Goal: Information Seeking & Learning: Find specific page/section

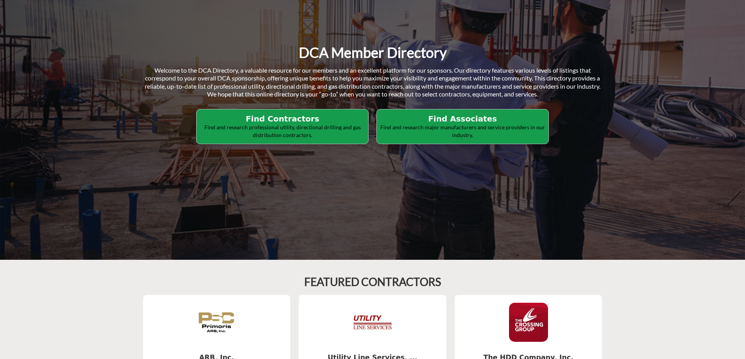
scroll to position [39, 0]
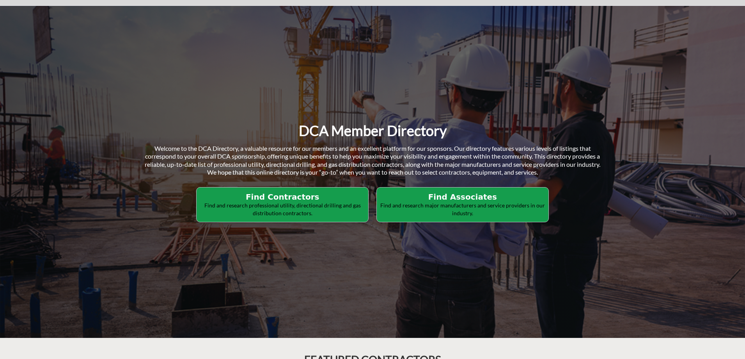
click at [301, 201] on h2 "Find Contractors" at bounding box center [282, 196] width 167 height 9
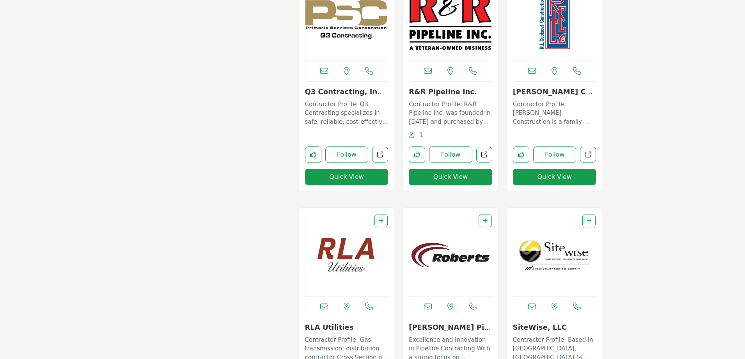
scroll to position [4721, 0]
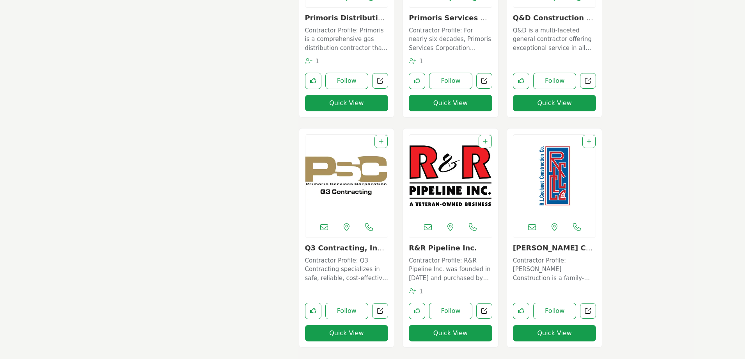
click at [440, 182] on img "Open Listing in new tab" at bounding box center [450, 176] width 83 height 82
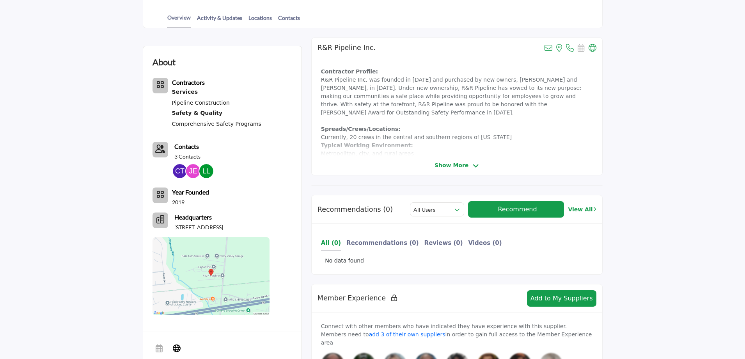
scroll to position [234, 0]
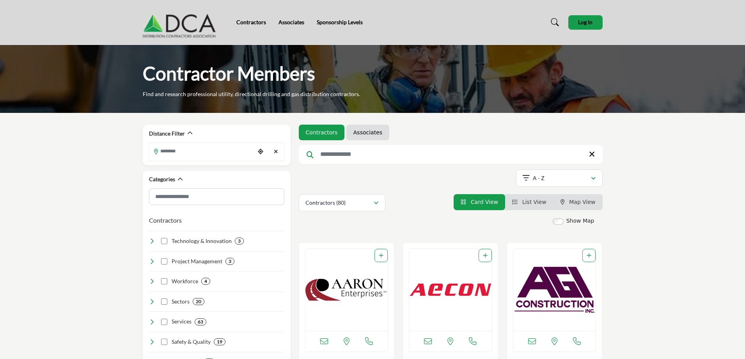
click at [584, 200] on span "Map View" at bounding box center [582, 202] width 26 height 6
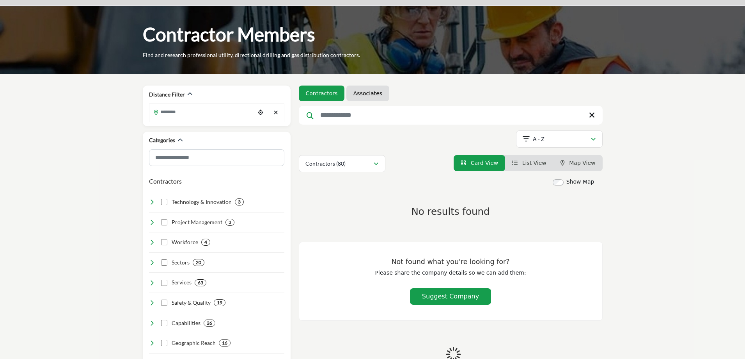
scroll to position [117, 0]
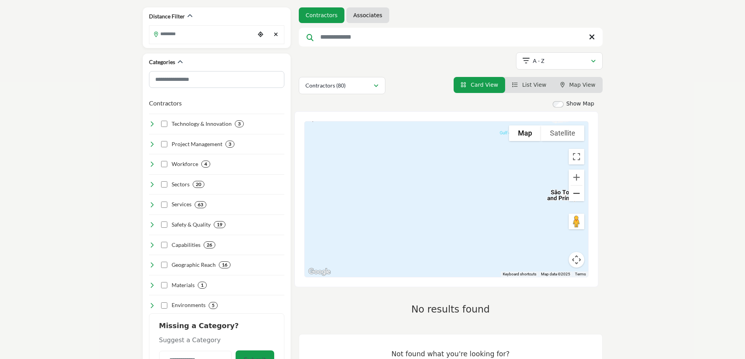
click at [577, 193] on button "Zoom out" at bounding box center [577, 193] width 16 height 16
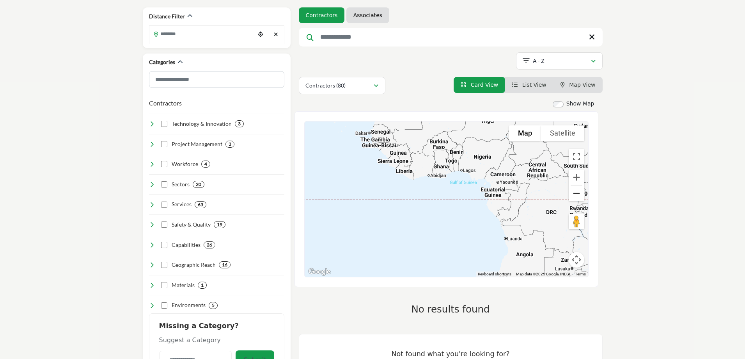
click at [577, 193] on button "Zoom out" at bounding box center [577, 193] width 16 height 16
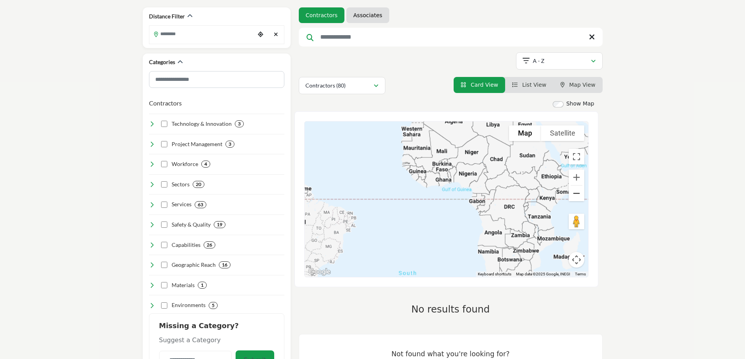
click at [577, 193] on button "Zoom out" at bounding box center [577, 193] width 16 height 16
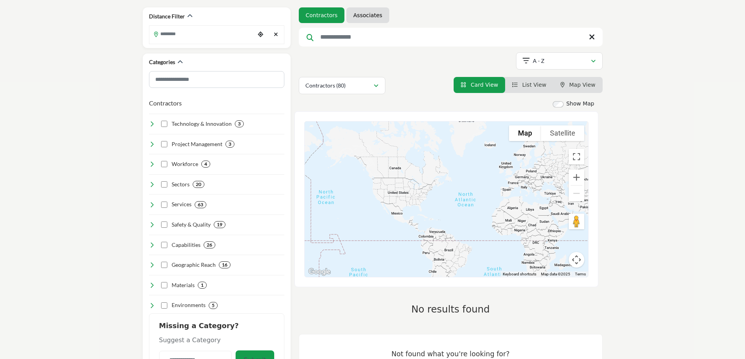
drag, startPoint x: 348, startPoint y: 156, endPoint x: 411, endPoint y: 199, distance: 76.2
click at [411, 199] on div at bounding box center [447, 198] width 284 height 155
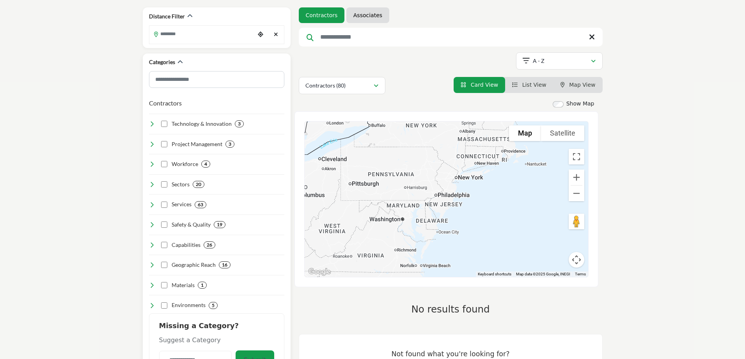
drag, startPoint x: 486, startPoint y: 205, endPoint x: 265, endPoint y: 263, distance: 228.2
click at [265, 263] on div "Distance Filter ****" at bounding box center [373, 213] width 468 height 413
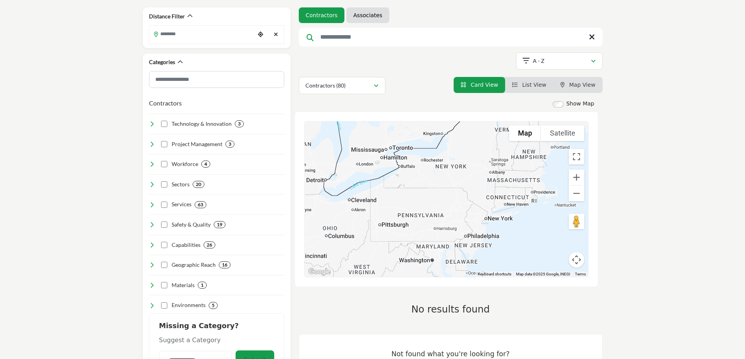
drag, startPoint x: 342, startPoint y: 219, endPoint x: 366, endPoint y: 242, distance: 33.4
click at [366, 242] on div at bounding box center [447, 198] width 284 height 155
click at [578, 86] on span "Map View" at bounding box center [582, 85] width 26 height 6
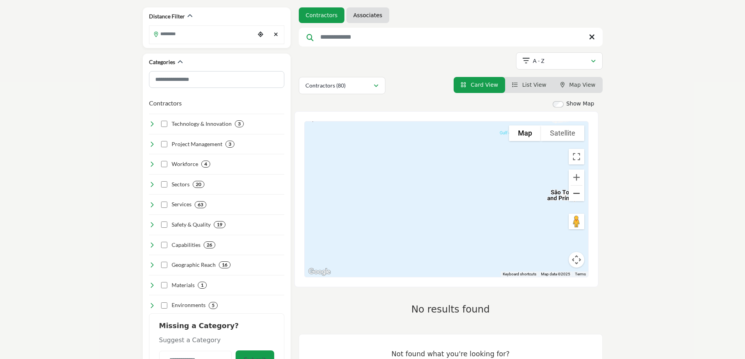
click at [577, 192] on button "Zoom out" at bounding box center [577, 193] width 16 height 16
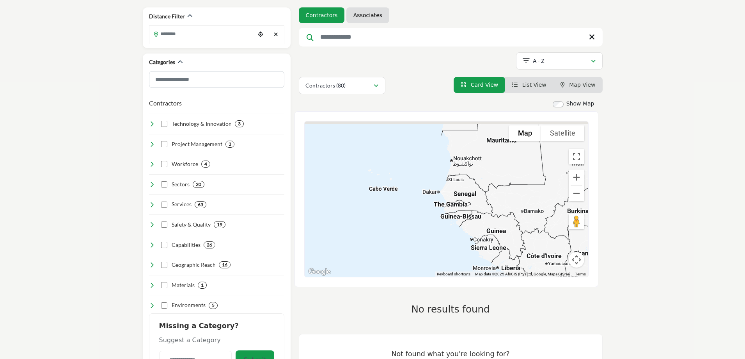
drag, startPoint x: 357, startPoint y: 174, endPoint x: 504, endPoint y: 301, distance: 194.2
click at [504, 301] on div "Show Map Map is currently hidden. Toggle the switch above to show the map. To n…" at bounding box center [451, 255] width 304 height 313
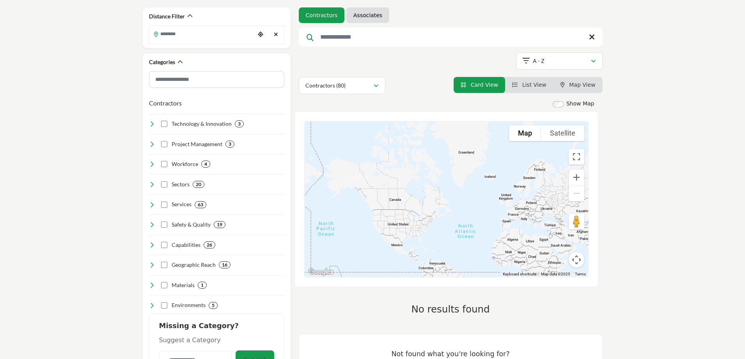
drag, startPoint x: 364, startPoint y: 184, endPoint x: 480, endPoint y: 247, distance: 131.8
click at [480, 247] on div at bounding box center [447, 198] width 284 height 155
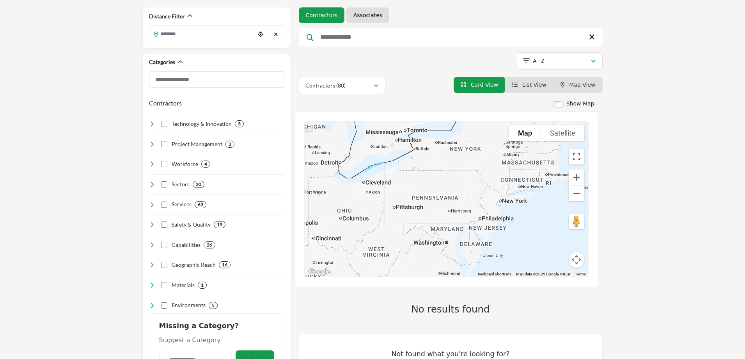
drag, startPoint x: 391, startPoint y: 217, endPoint x: 398, endPoint y: 222, distance: 8.4
click at [398, 222] on div at bounding box center [447, 198] width 284 height 155
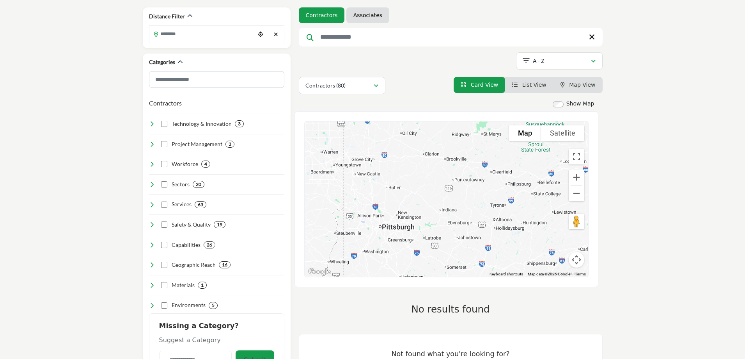
drag, startPoint x: 395, startPoint y: 213, endPoint x: 394, endPoint y: 277, distance: 64.4
click at [394, 277] on div "To navigate the map with touch gestures double-tap and hold your finger on the …" at bounding box center [447, 199] width 304 height 176
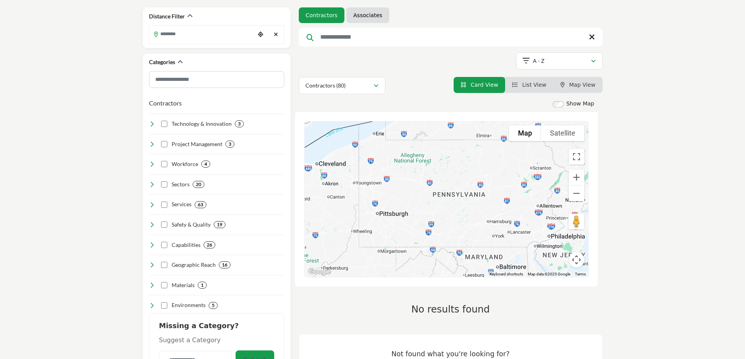
drag, startPoint x: 452, startPoint y: 239, endPoint x: 437, endPoint y: 208, distance: 34.2
click at [437, 208] on div at bounding box center [447, 198] width 284 height 155
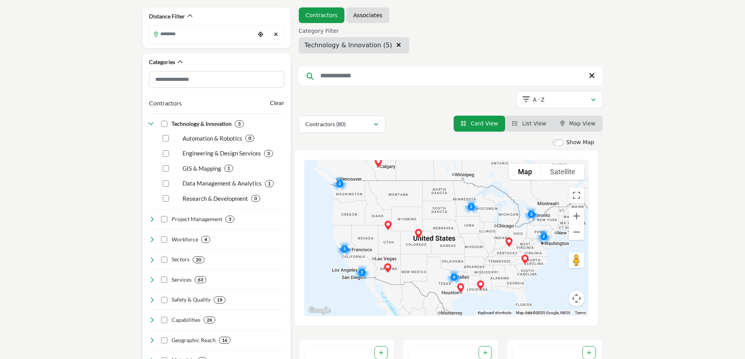
scroll to position [156, 0]
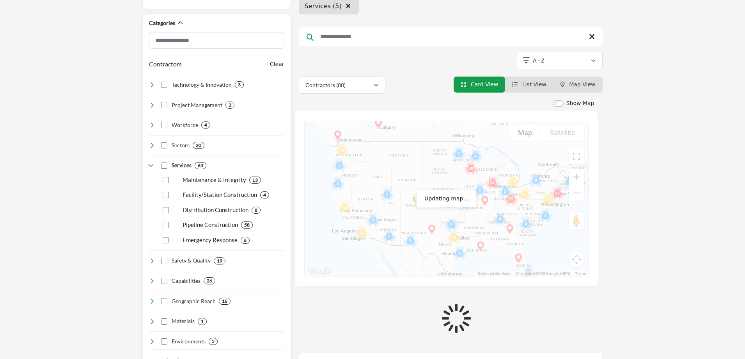
scroll to position [195, 0]
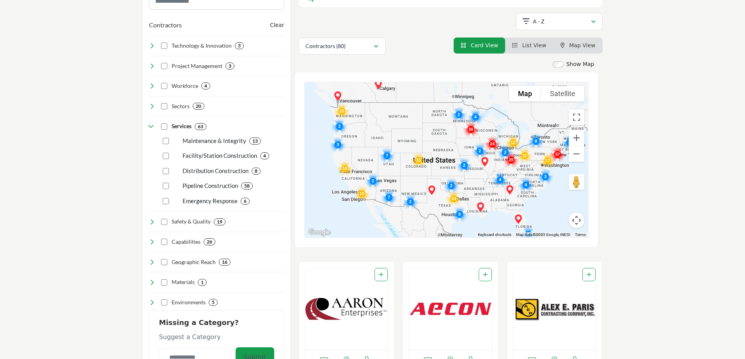
click at [536, 152] on div at bounding box center [447, 159] width 284 height 155
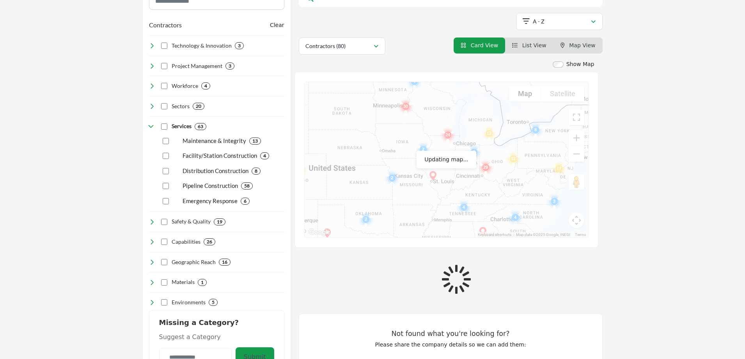
click at [536, 152] on div at bounding box center [447, 159] width 284 height 155
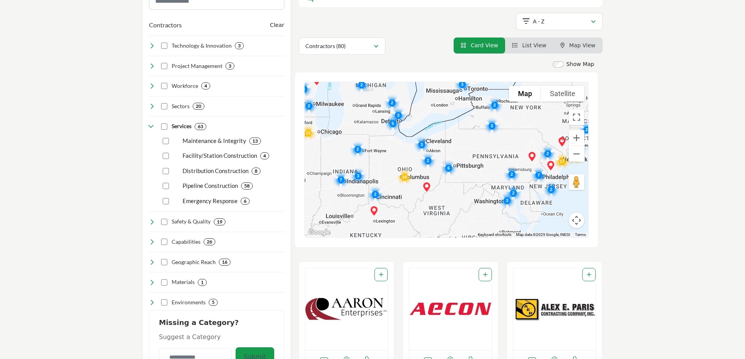
drag, startPoint x: 533, startPoint y: 168, endPoint x: 479, endPoint y: 165, distance: 53.5
click at [479, 165] on div at bounding box center [447, 159] width 284 height 155
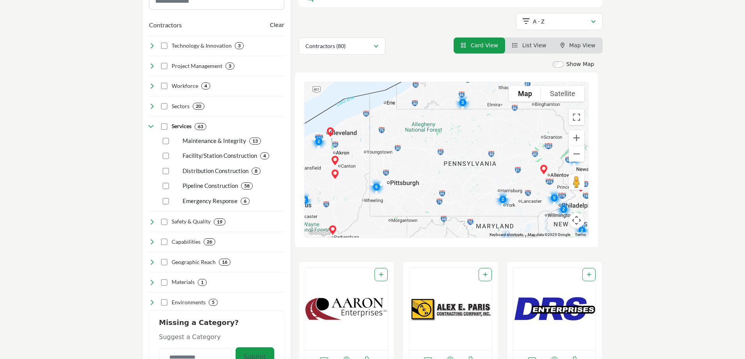
drag, startPoint x: 478, startPoint y: 180, endPoint x: 435, endPoint y: 197, distance: 46.1
click at [435, 197] on div at bounding box center [447, 159] width 284 height 155
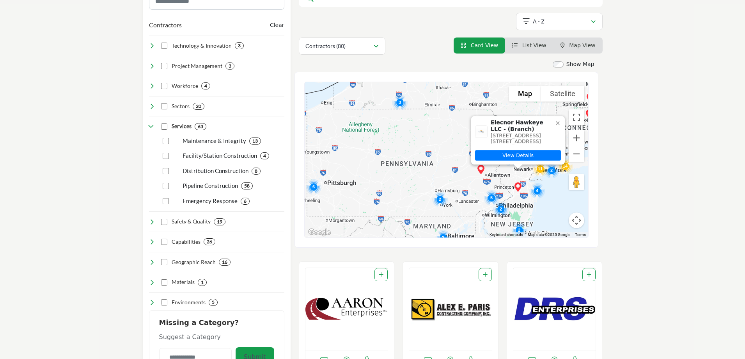
drag, startPoint x: 653, startPoint y: 239, endPoint x: 682, endPoint y: 206, distance: 44.5
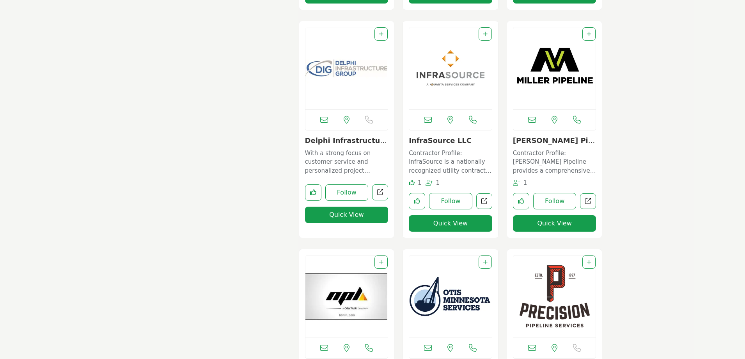
scroll to position [312, 0]
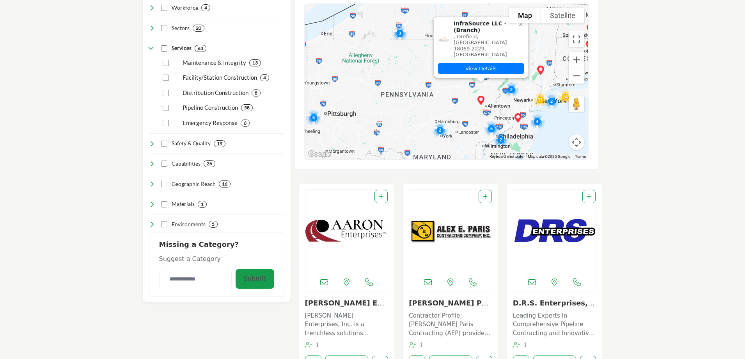
click at [314, 117] on img "Cluster of 6 locations (1 HQ, 5 Branches)\aClick to view companies" at bounding box center [314, 118] width 22 height 22
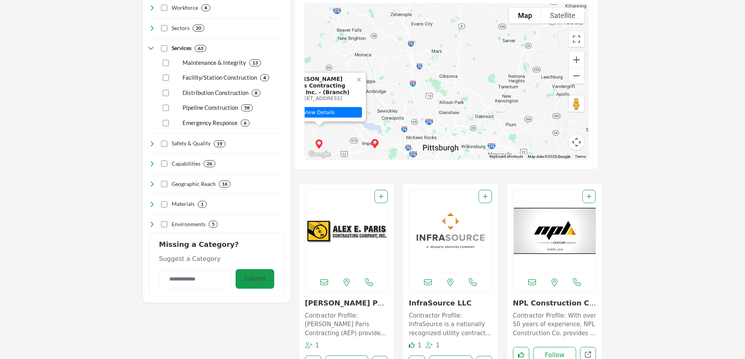
drag, startPoint x: 508, startPoint y: 78, endPoint x: 408, endPoint y: 117, distance: 107.0
click at [408, 117] on div "To navigate, press the arrow keys. Alex E. Paris Contracting Co., Inc. - (Branc…" at bounding box center [447, 81] width 284 height 155
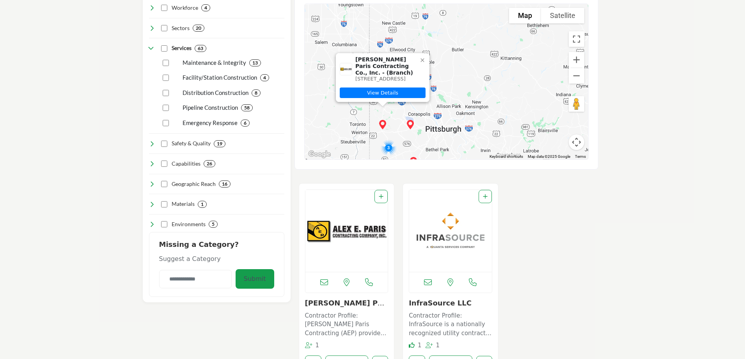
click at [426, 55] on div at bounding box center [422, 59] width 9 height 9
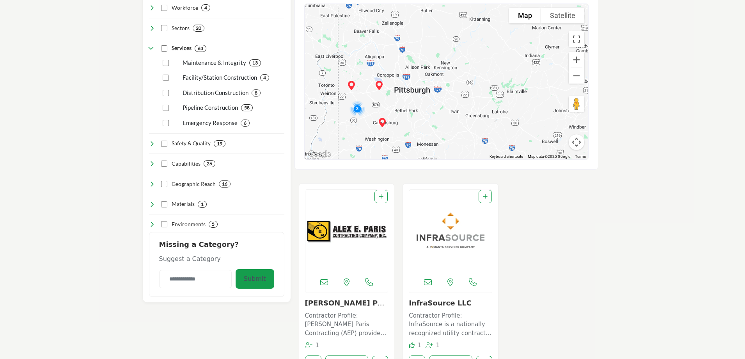
drag, startPoint x: 477, startPoint y: 103, endPoint x: 448, endPoint y: 62, distance: 50.0
click at [448, 62] on div "To navigate, press the arrow keys." at bounding box center [447, 81] width 284 height 155
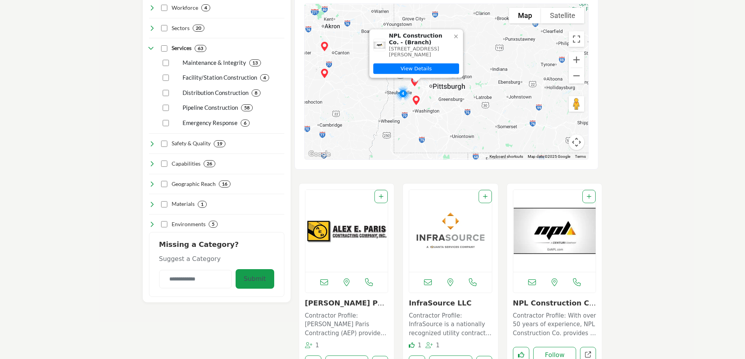
click at [400, 92] on img "Cluster of 4 locations (1 HQ, 3 Branches)\aClick to view companies" at bounding box center [403, 93] width 22 height 22
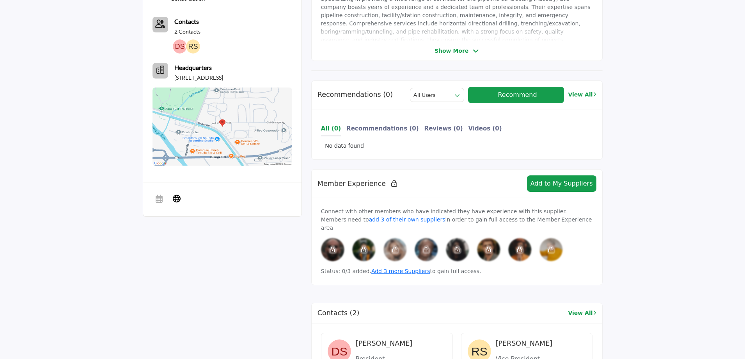
scroll to position [117, 0]
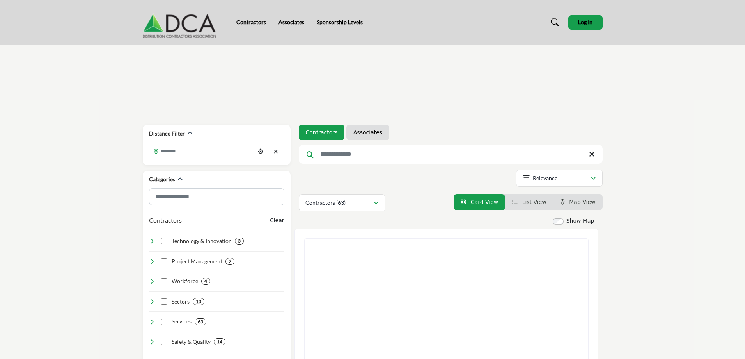
click at [203, 24] on img at bounding box center [181, 22] width 77 height 31
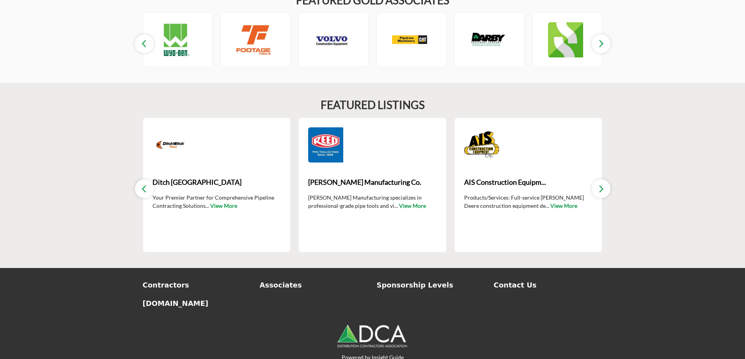
scroll to position [1154, 0]
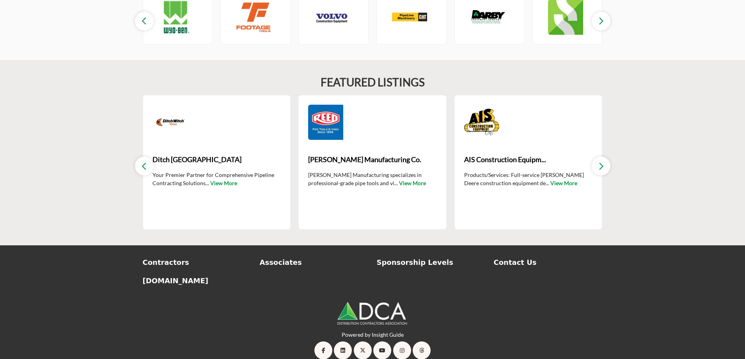
click at [602, 161] on icon "button" at bounding box center [601, 166] width 6 height 10
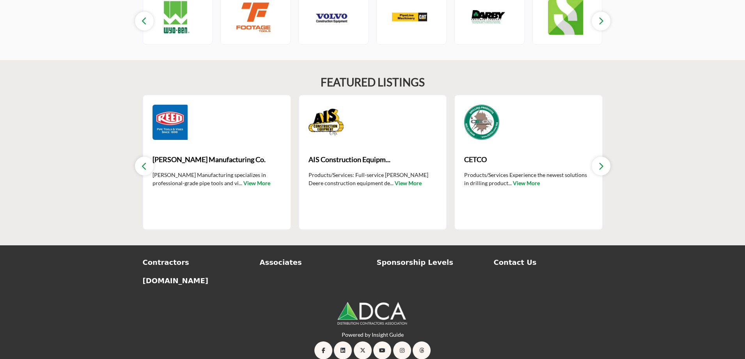
click at [602, 161] on icon "button" at bounding box center [601, 166] width 6 height 10
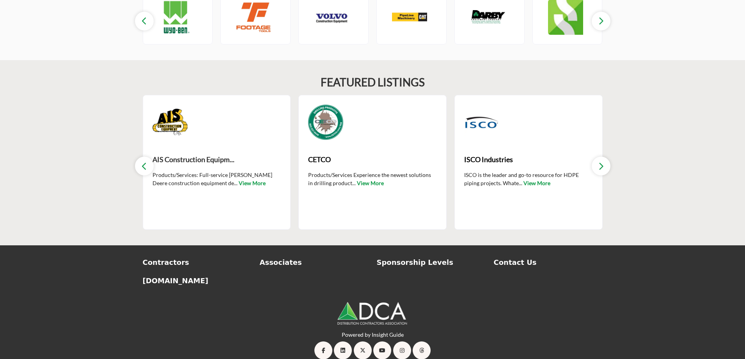
click at [186, 154] on span "AIS Construction Equipm..." at bounding box center [217, 159] width 129 height 11
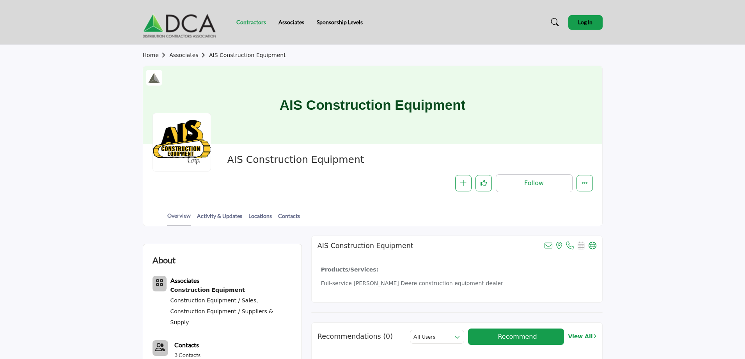
click at [246, 23] on link "Contractors" at bounding box center [251, 22] width 30 height 7
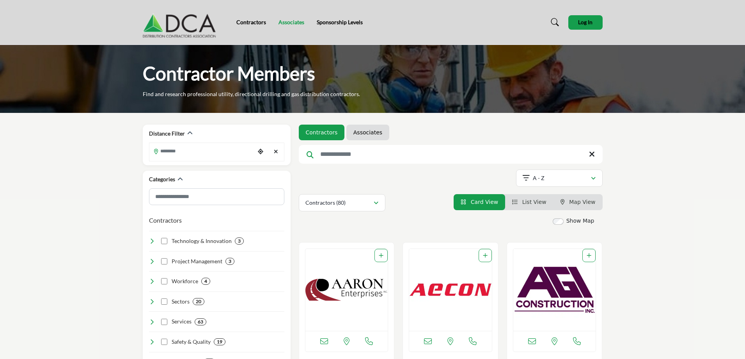
click at [289, 21] on link "Associates" at bounding box center [292, 22] width 26 height 7
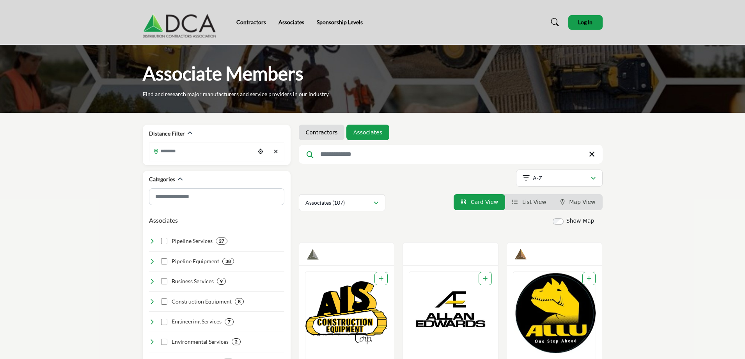
click at [178, 27] on img at bounding box center [181, 22] width 77 height 31
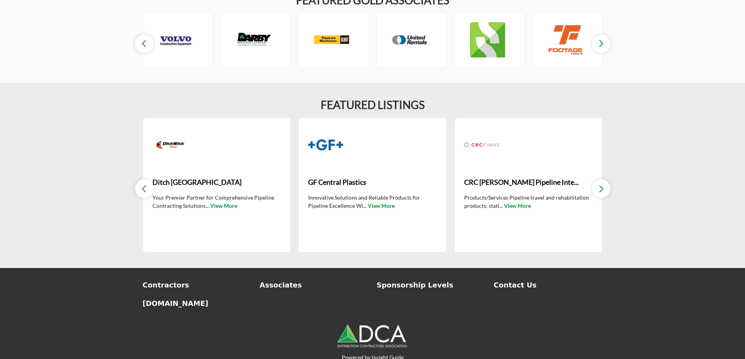
scroll to position [1154, 0]
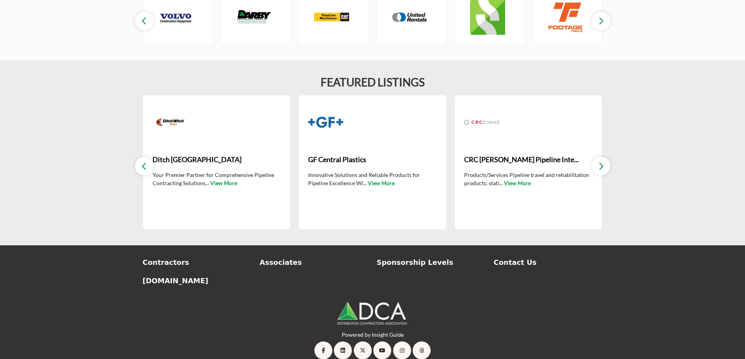
click at [384, 301] on img at bounding box center [372, 313] width 70 height 25
click at [378, 309] on img at bounding box center [372, 313] width 70 height 25
click at [360, 308] on img at bounding box center [372, 313] width 70 height 25
click at [504, 257] on p "Contact Us" at bounding box center [548, 262] width 109 height 11
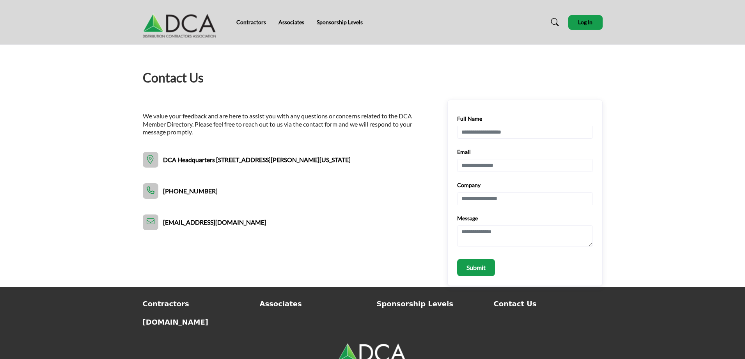
click at [162, 27] on img at bounding box center [181, 22] width 77 height 31
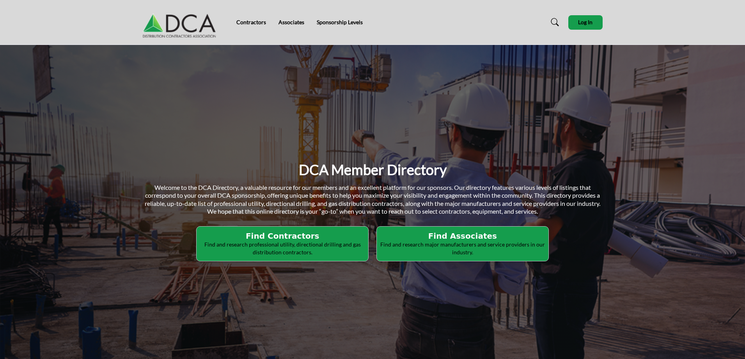
click at [315, 237] on h2 "Find Contractors" at bounding box center [282, 235] width 167 height 9
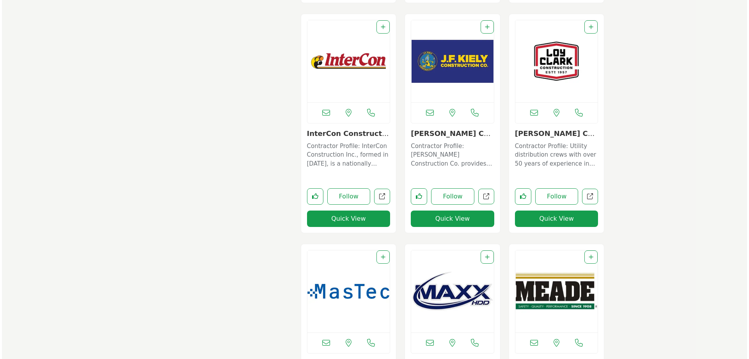
scroll to position [2224, 0]
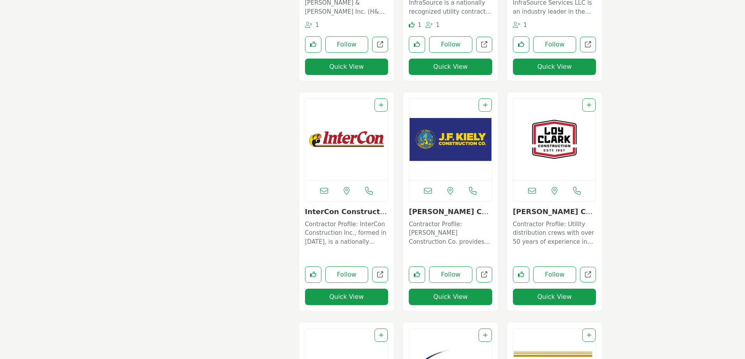
click at [447, 297] on button "Quick View" at bounding box center [450, 296] width 83 height 16
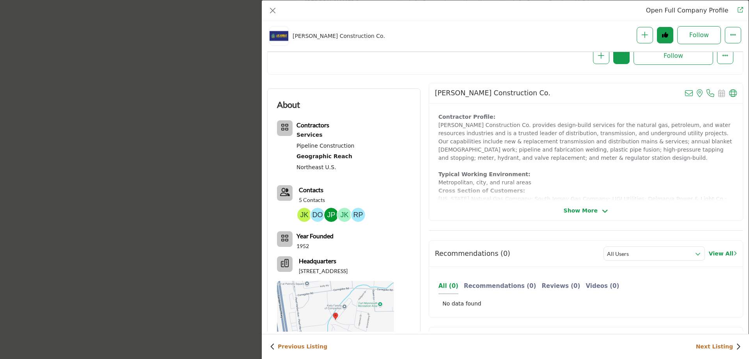
scroll to position [227, 0]
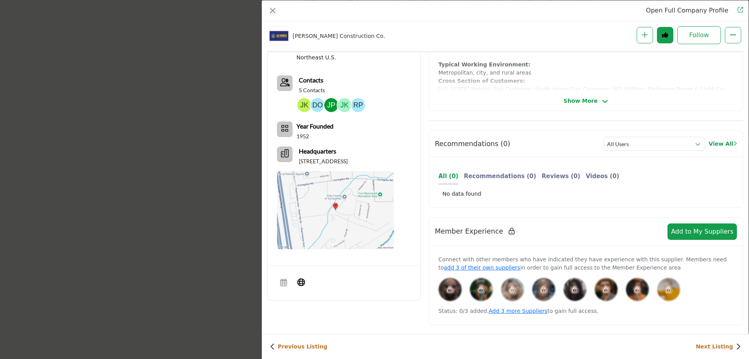
click at [581, 104] on span "Show More" at bounding box center [581, 101] width 34 height 8
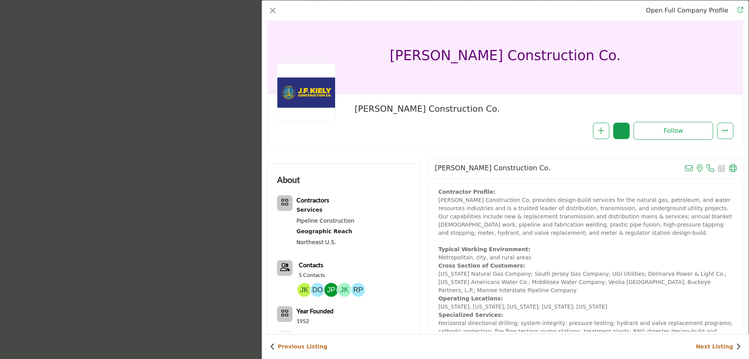
scroll to position [0, 0]
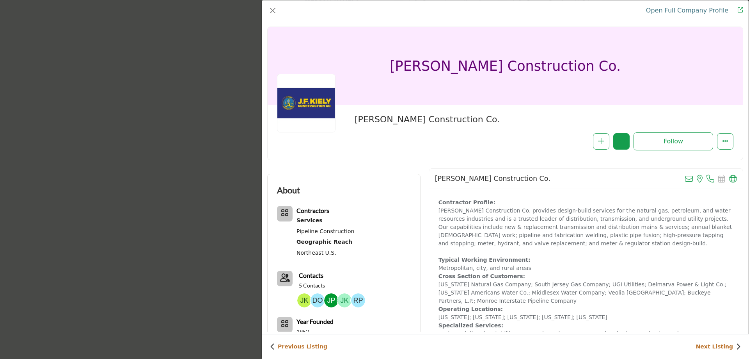
click at [697, 10] on link "Open Full Company Profile" at bounding box center [687, 10] width 82 height 7
